Goal: Transaction & Acquisition: Purchase product/service

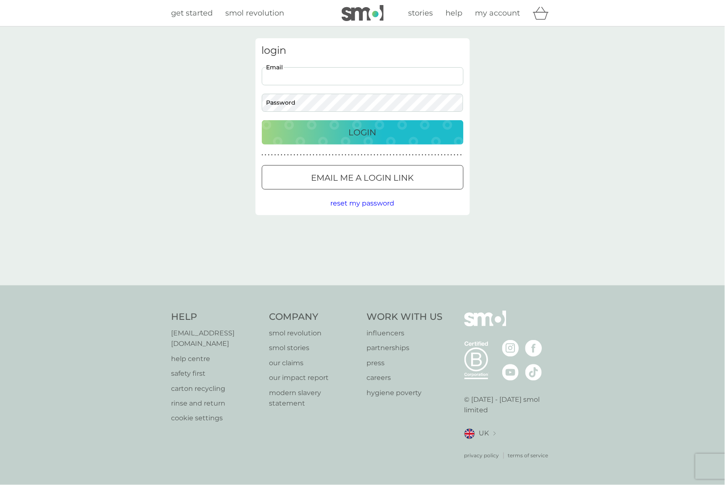
paste input "[EMAIL_ADDRESS][DOMAIN_NAME]"
type input "[EMAIL_ADDRESS][DOMAIN_NAME]"
click at [110, 311] on div "Help [EMAIL_ADDRESS][DOMAIN_NAME] help centre safety first carton recycling rin…" at bounding box center [362, 386] width 725 height 200
click at [346, 178] on p "Email me a login link" at bounding box center [363, 177] width 103 height 13
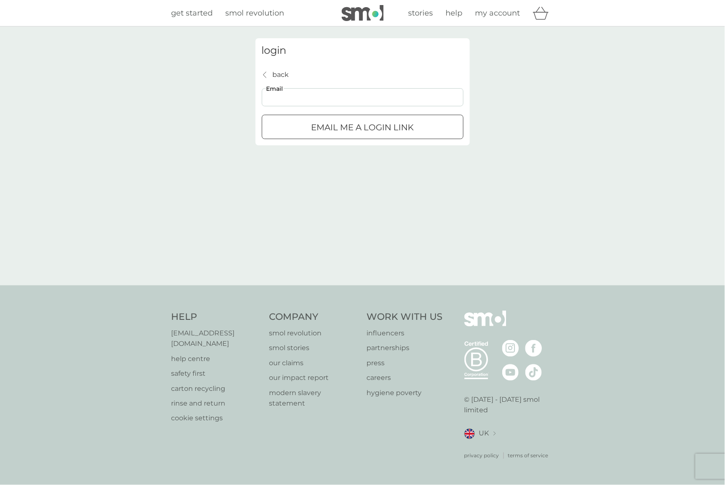
paste input "charl@ackermanarcher.com"
type input "charl@ackermanarcher.com"
click at [363, 126] on button "Email me a login link" at bounding box center [363, 127] width 202 height 24
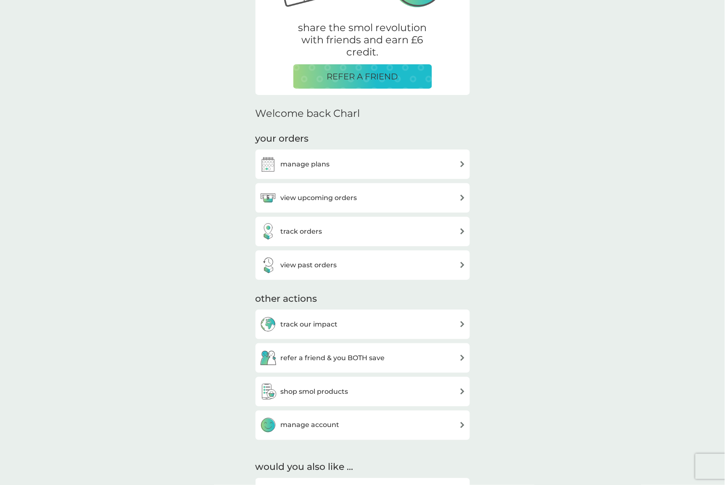
scroll to position [138, 0]
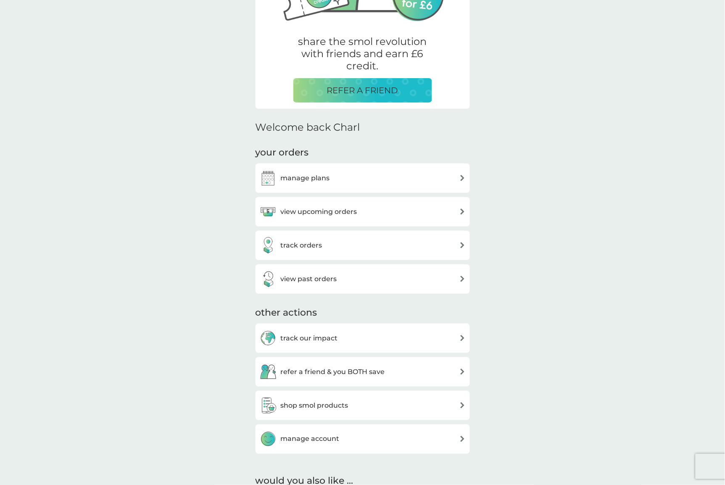
click at [304, 177] on h3 "manage plans" at bounding box center [305, 178] width 49 height 11
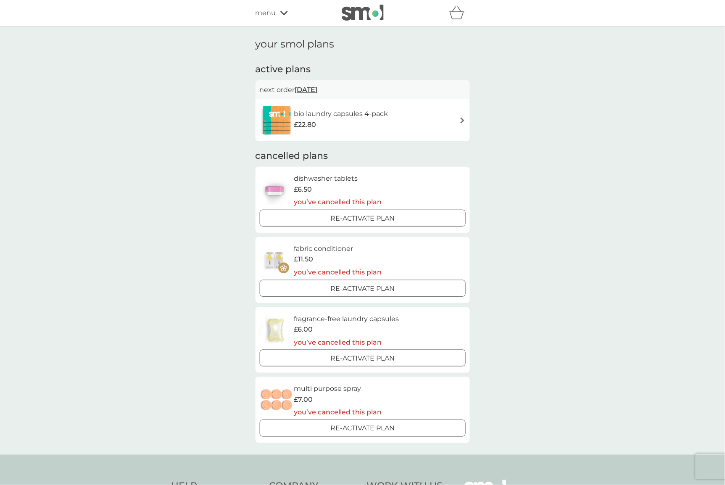
click at [462, 119] on img at bounding box center [463, 120] width 6 height 6
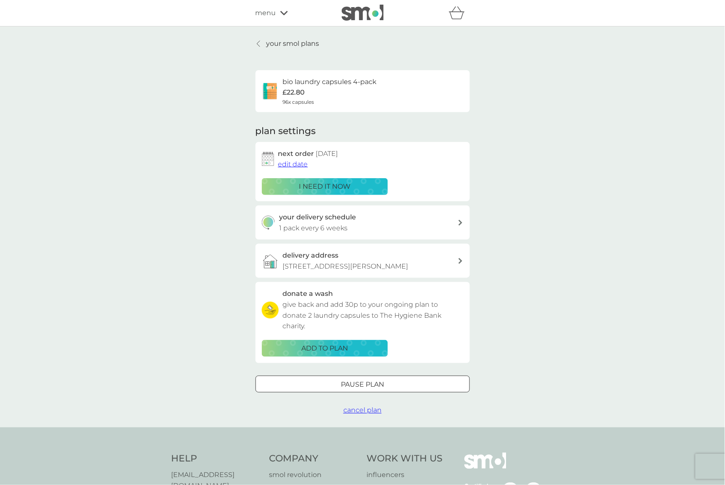
click at [318, 184] on p "i need it now" at bounding box center [325, 186] width 52 height 11
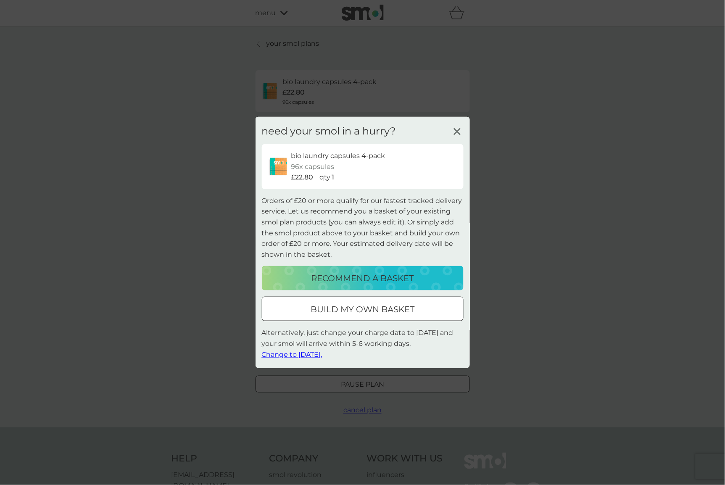
click at [356, 309] on div at bounding box center [363, 309] width 30 height 9
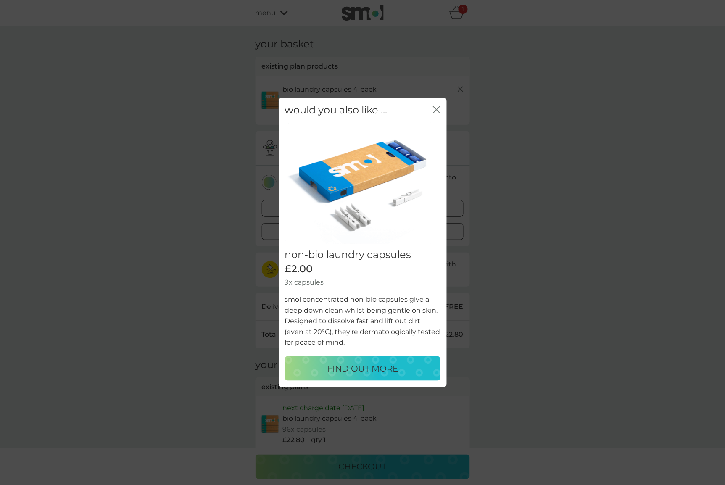
click at [438, 110] on icon "close" at bounding box center [438, 109] width 3 height 7
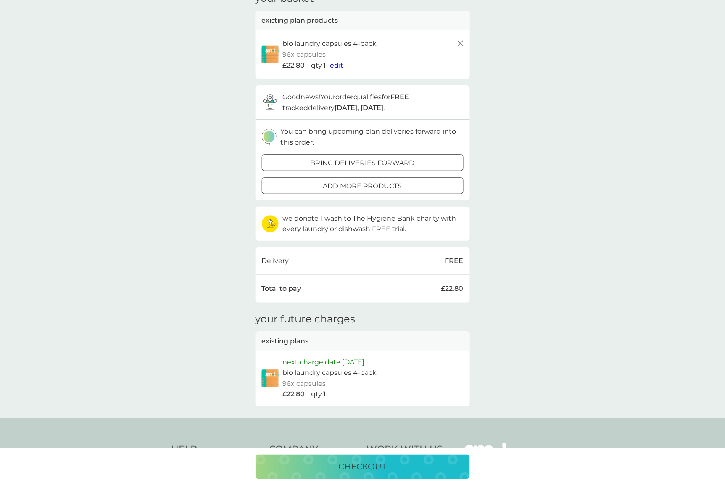
scroll to position [100, 0]
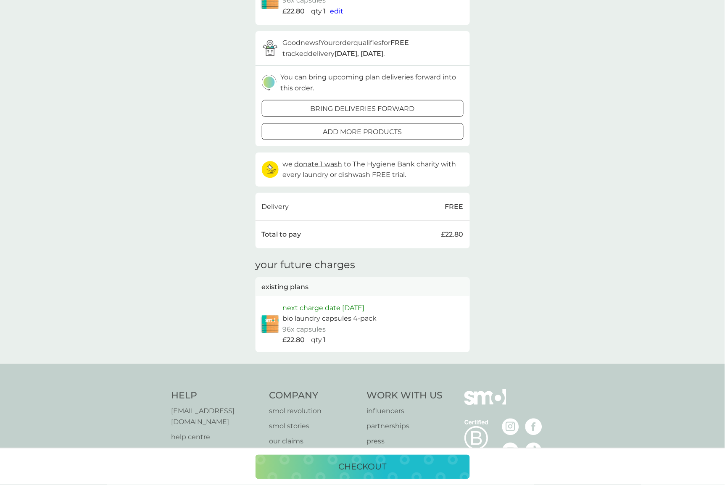
click at [353, 474] on button "checkout" at bounding box center [363, 467] width 214 height 24
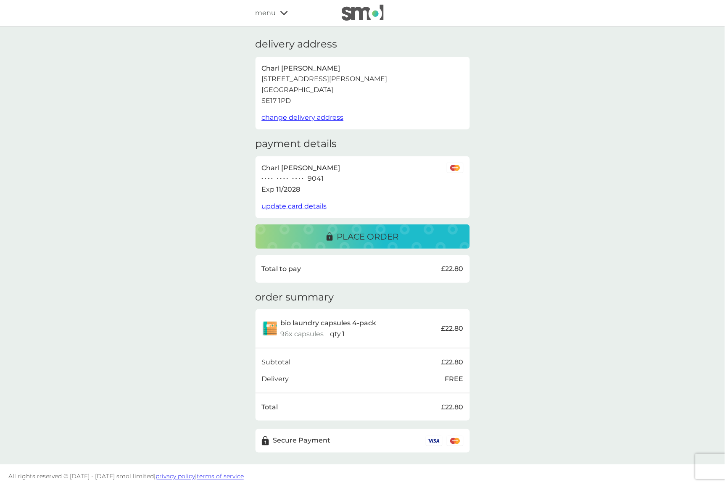
click at [351, 230] on p "place order" at bounding box center [368, 236] width 62 height 13
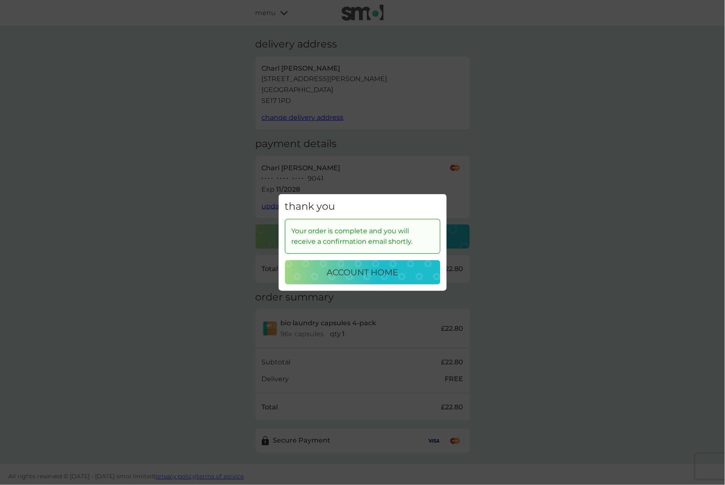
click at [374, 273] on p "account home" at bounding box center [362, 272] width 71 height 13
